Goal: Task Accomplishment & Management: Use online tool/utility

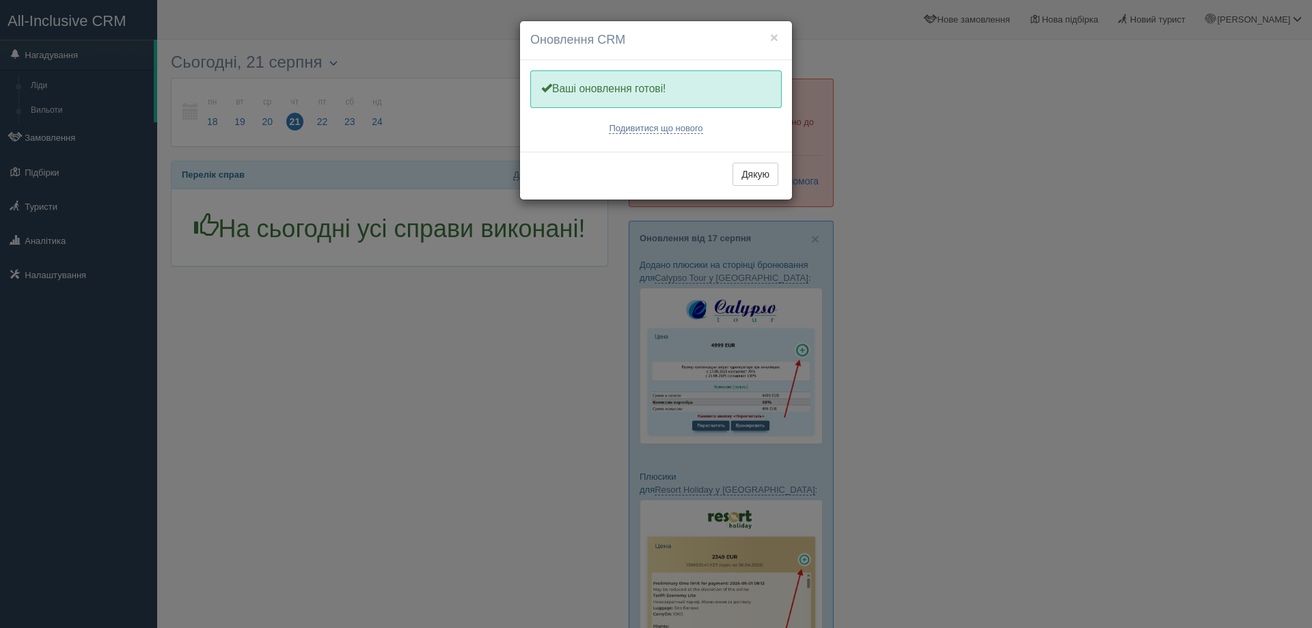
click at [932, 292] on div "× Оновлення CRM Одну хвилинку, оновлюємо Вашу CRM Ваші оновлення готові! Подиви…" at bounding box center [656, 314] width 1312 height 628
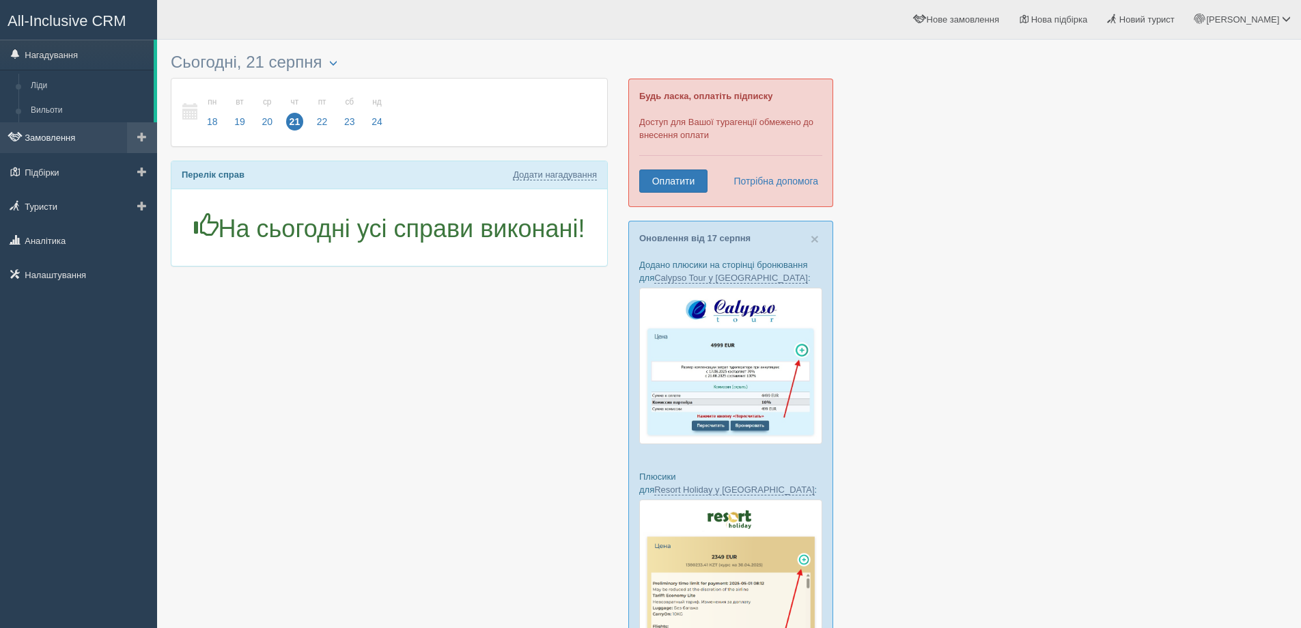
click at [74, 133] on link "Замовлення" at bounding box center [78, 137] width 157 height 30
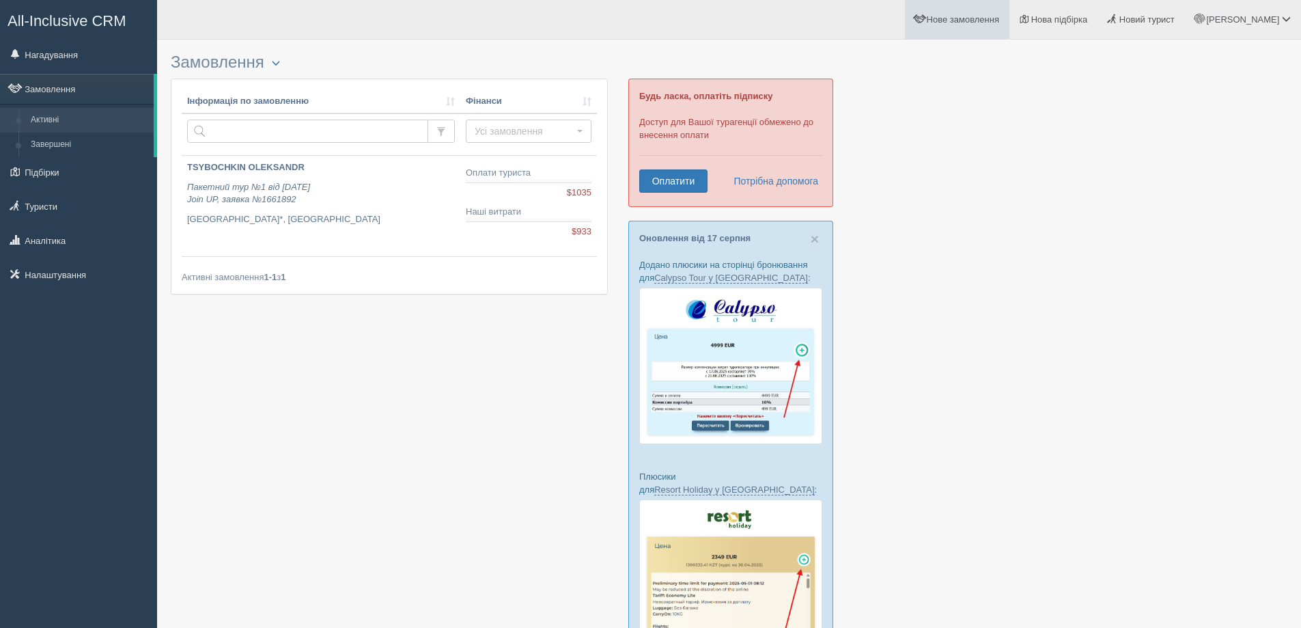
click at [999, 18] on span "Нове замовлення" at bounding box center [963, 19] width 72 height 10
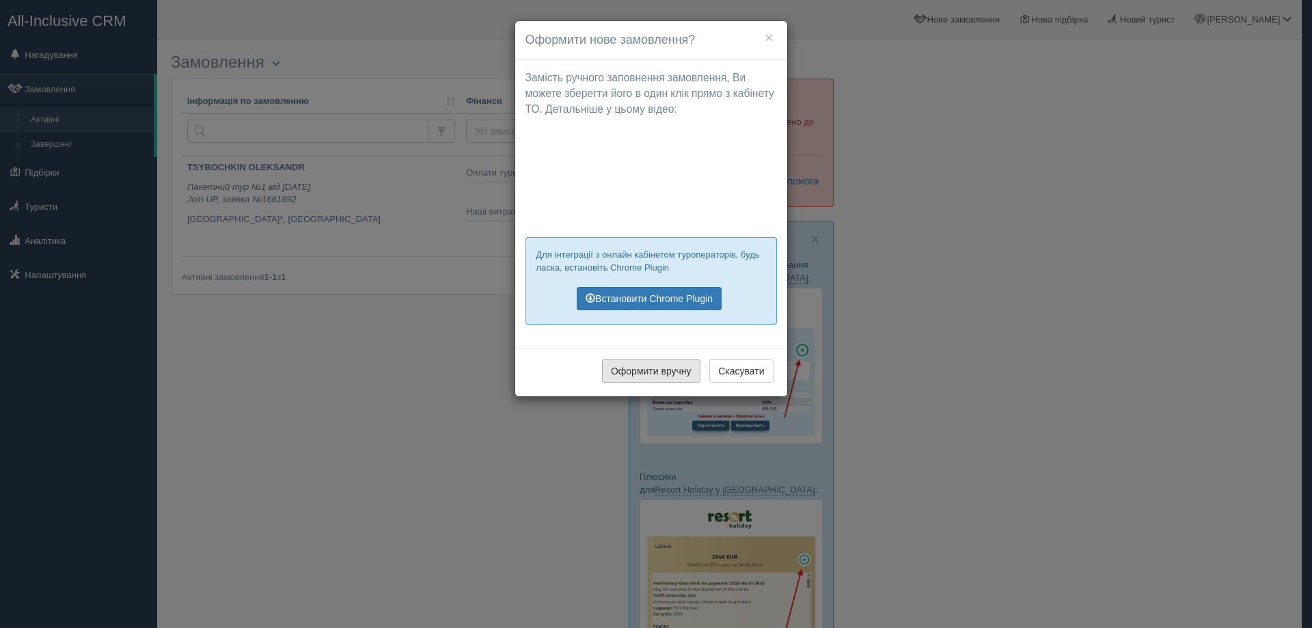
click at [684, 376] on button "Оформити вручну" at bounding box center [651, 370] width 98 height 23
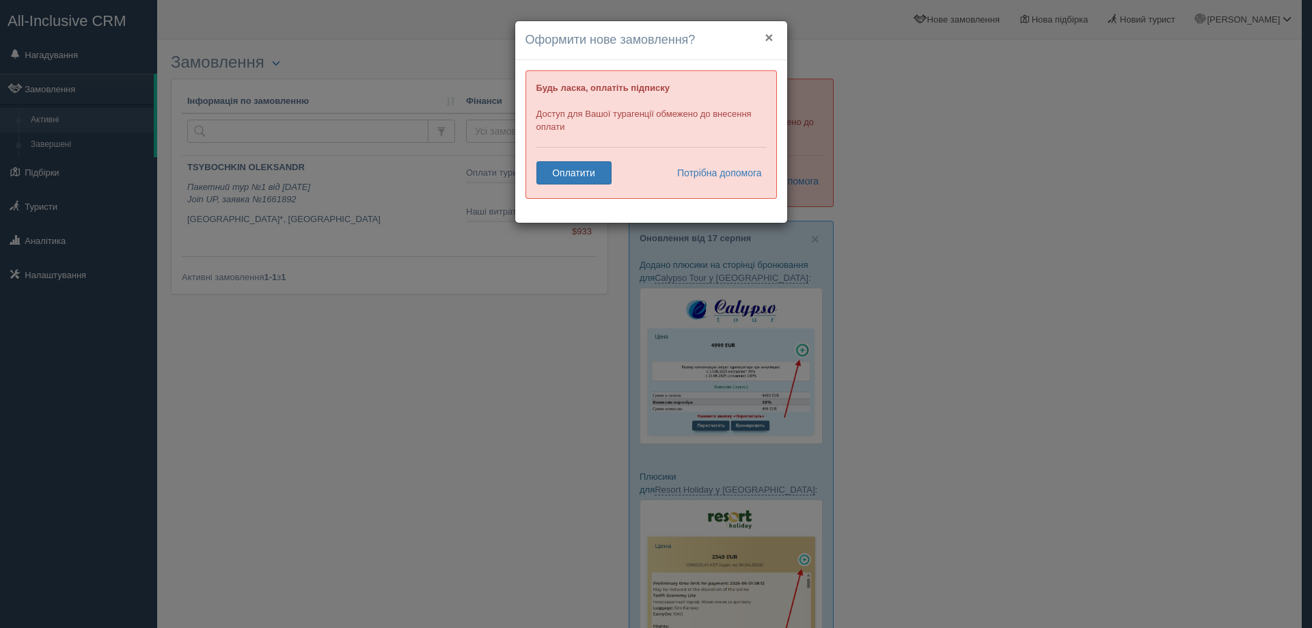
click at [770, 37] on button "×" at bounding box center [768, 37] width 8 height 14
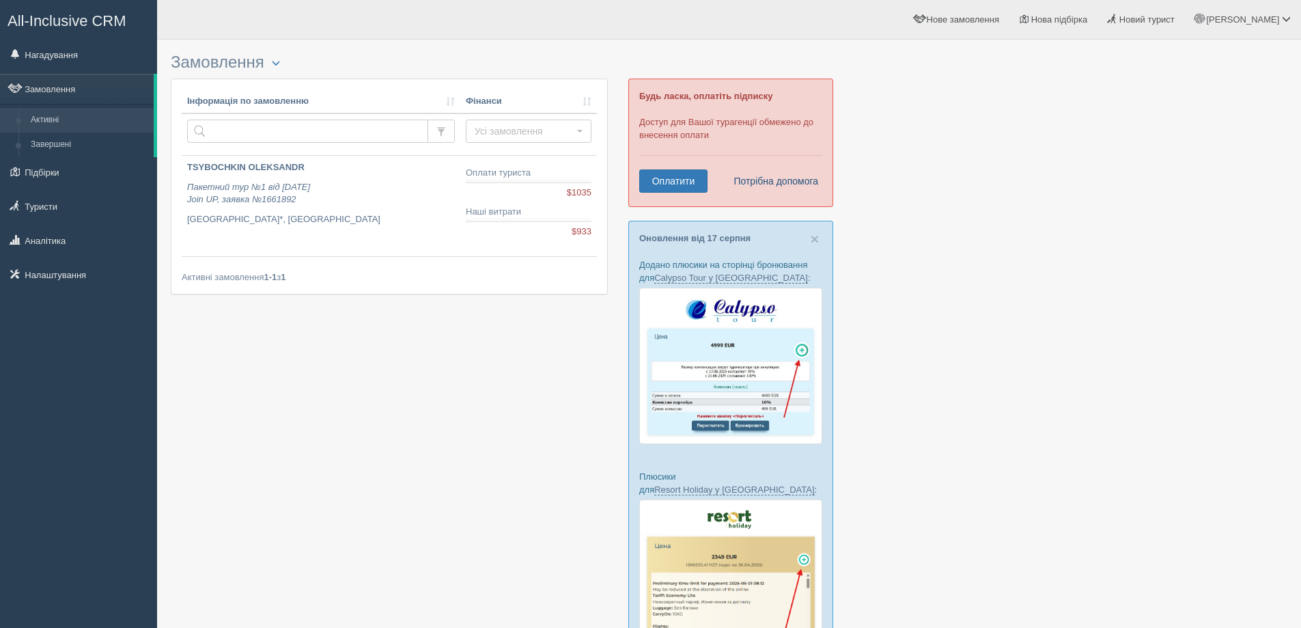
click at [766, 182] on link "Потрібна допомога" at bounding box center [772, 180] width 94 height 23
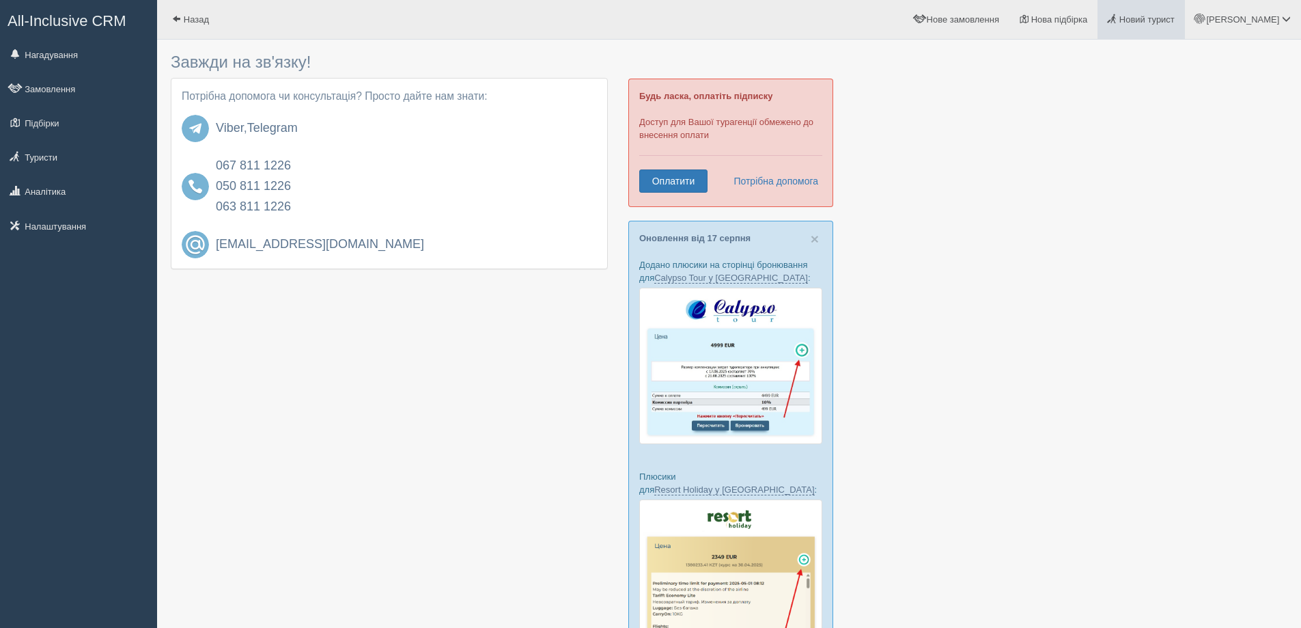
click at [1175, 20] on span "Новий турист" at bounding box center [1147, 19] width 55 height 10
